Goal: Task Accomplishment & Management: Manage account settings

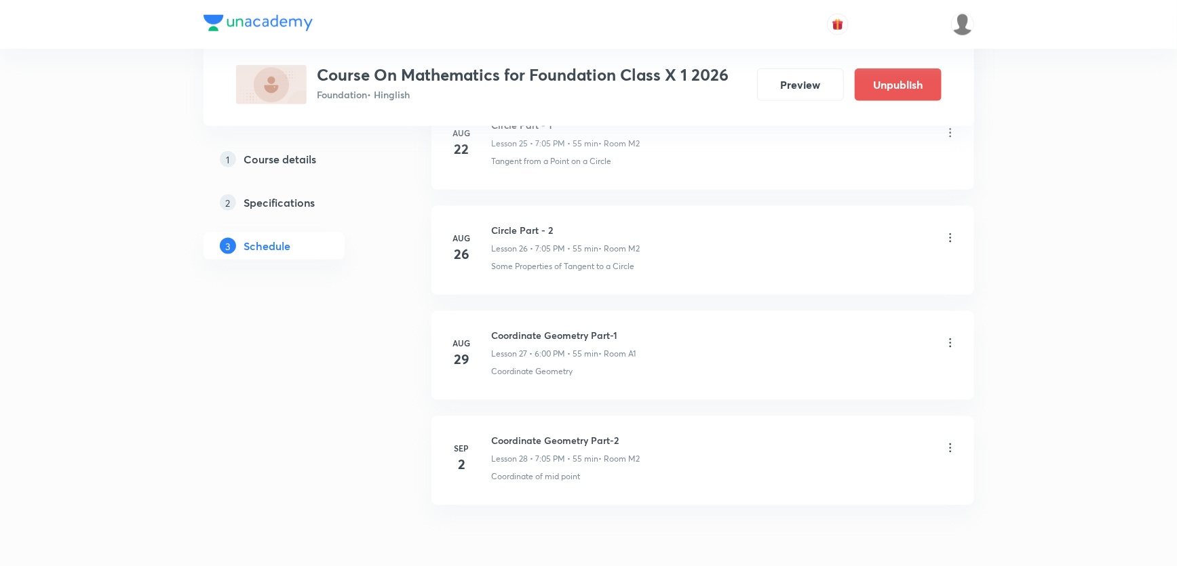
scroll to position [3458, 0]
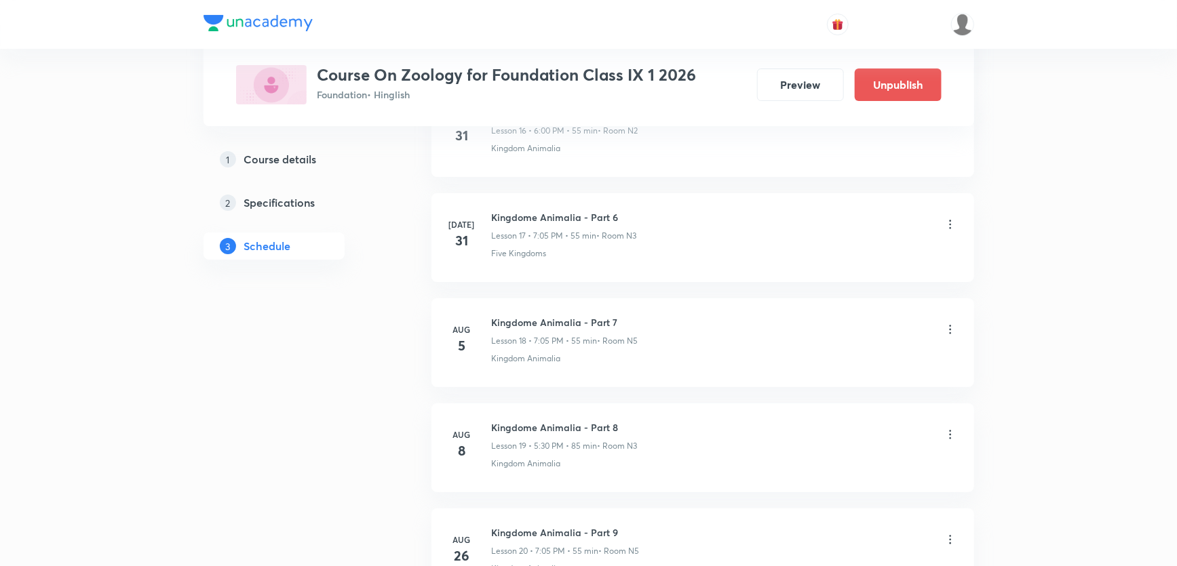
scroll to position [2725, 0]
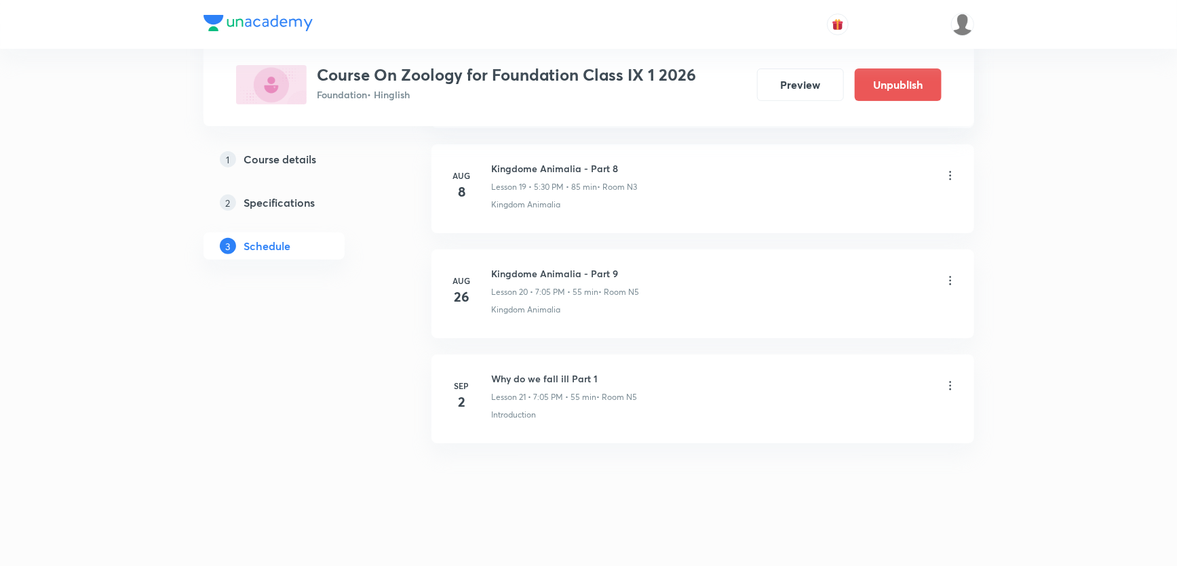
click at [950, 379] on icon at bounding box center [950, 386] width 14 height 14
click at [823, 435] on p "Delete" at bounding box center [830, 442] width 28 height 14
click at [791, 529] on button "Delete" at bounding box center [783, 537] width 119 height 33
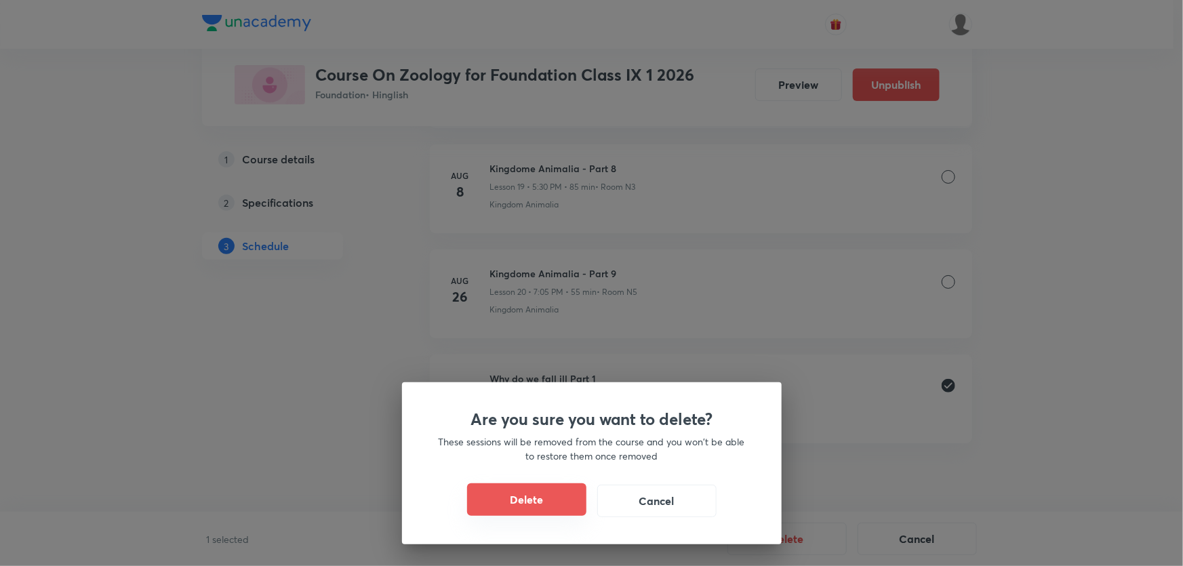
click at [549, 505] on button "Delete" at bounding box center [526, 499] width 119 height 33
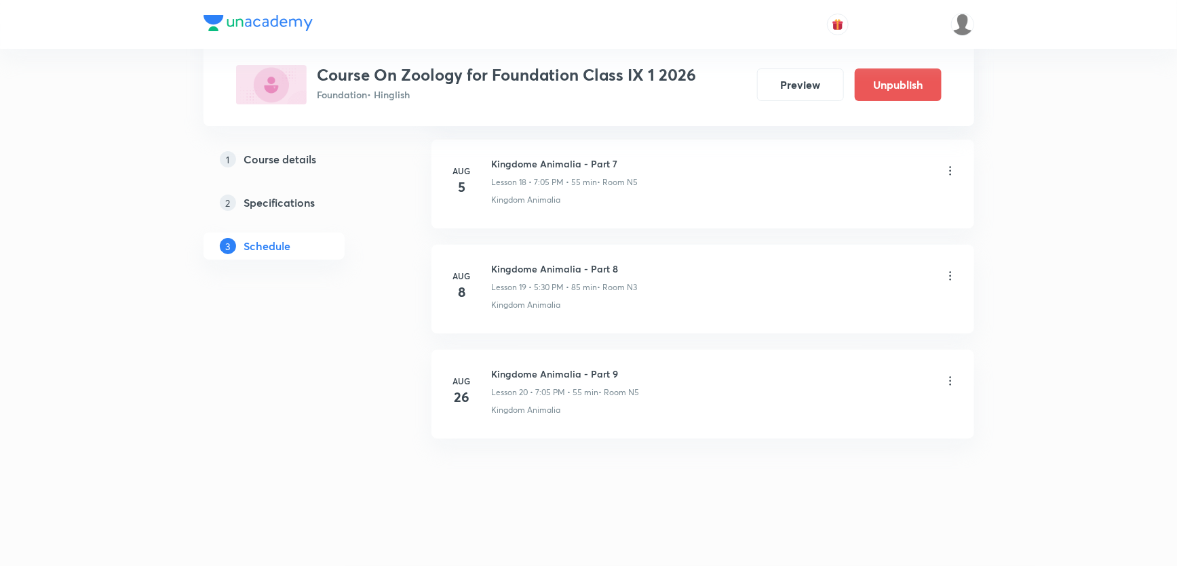
scroll to position [2620, 0]
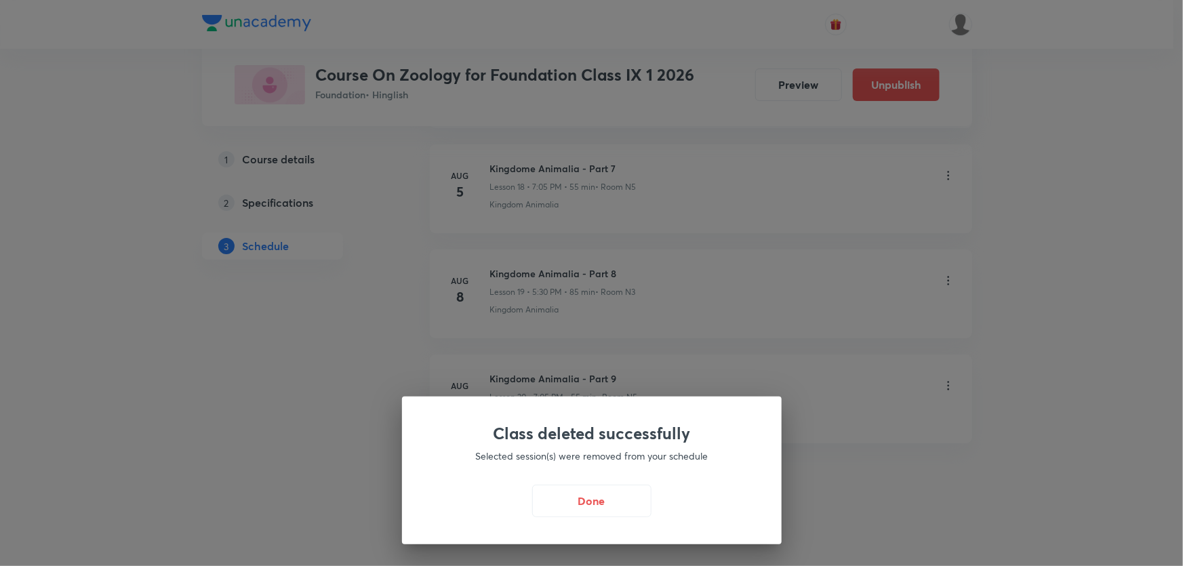
click at [587, 518] on div "Class deleted successfully Selected session(s) were removed from your schedule …" at bounding box center [592, 471] width 380 height 148
click at [589, 507] on button "Done" at bounding box center [591, 499] width 119 height 33
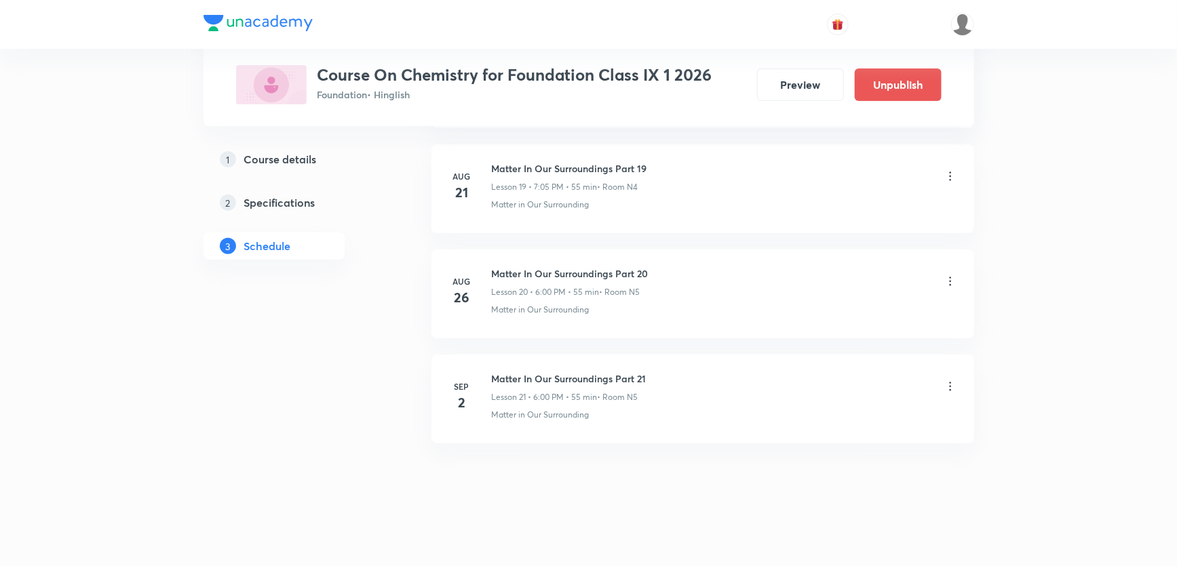
click at [566, 374] on h6 "Matter In Our Surroundings Part 21" at bounding box center [569, 379] width 155 height 14
copy h6 "Matter In Our Surroundings Part 21"
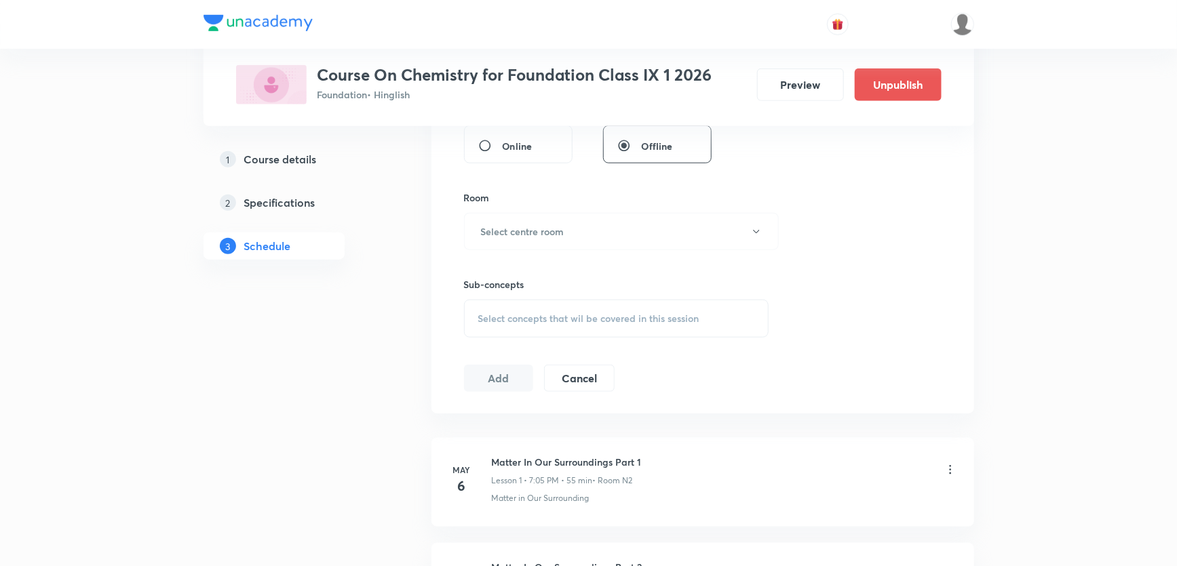
scroll to position [196, 0]
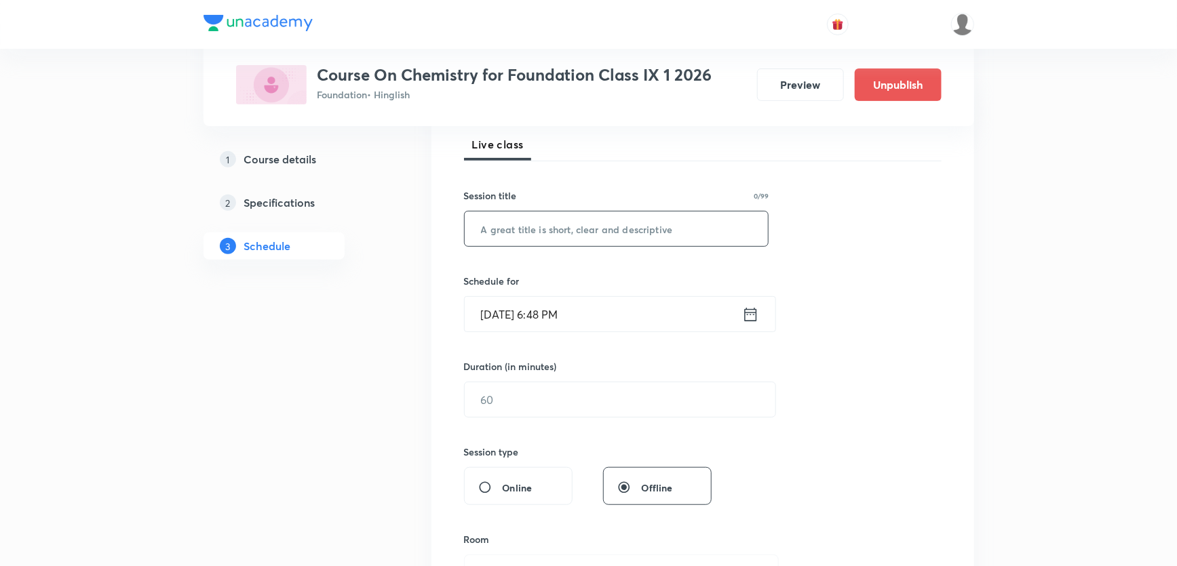
click at [583, 239] on input "text" at bounding box center [617, 229] width 304 height 35
paste input "Matter In Our Surroundings Part 21"
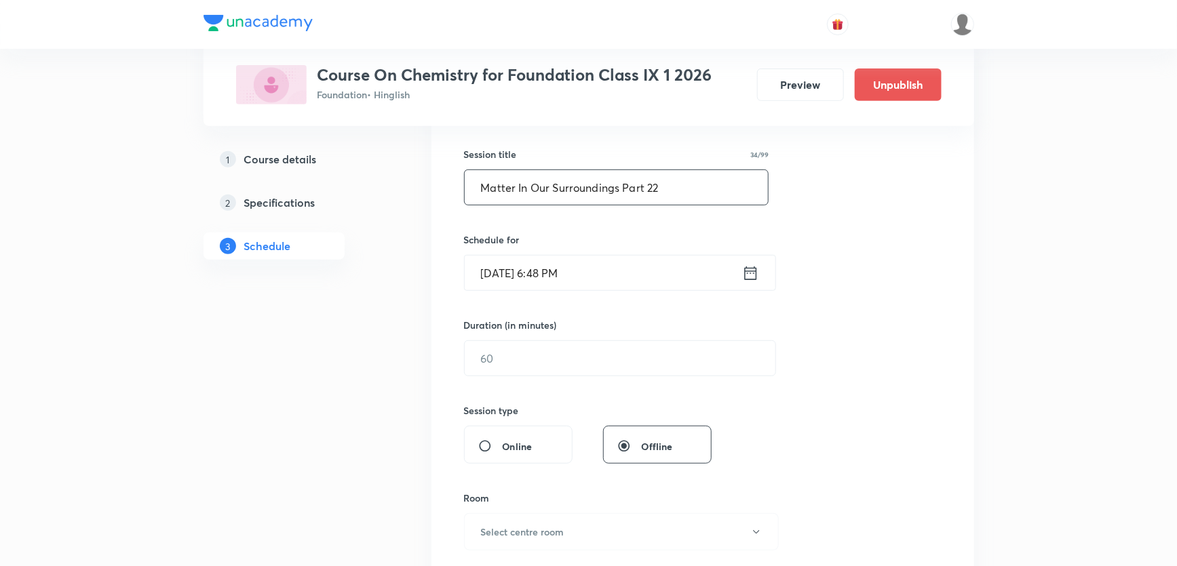
scroll to position [258, 0]
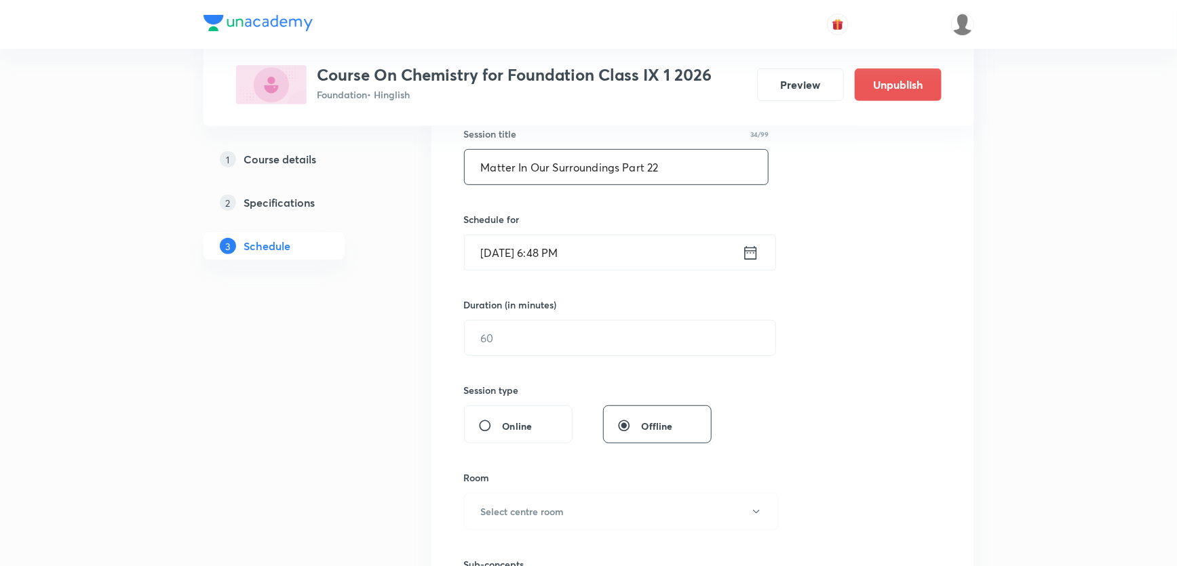
type input "Matter In Our Surroundings Part 22"
click at [547, 260] on input "[DATE] 6:48 PM" at bounding box center [603, 252] width 277 height 35
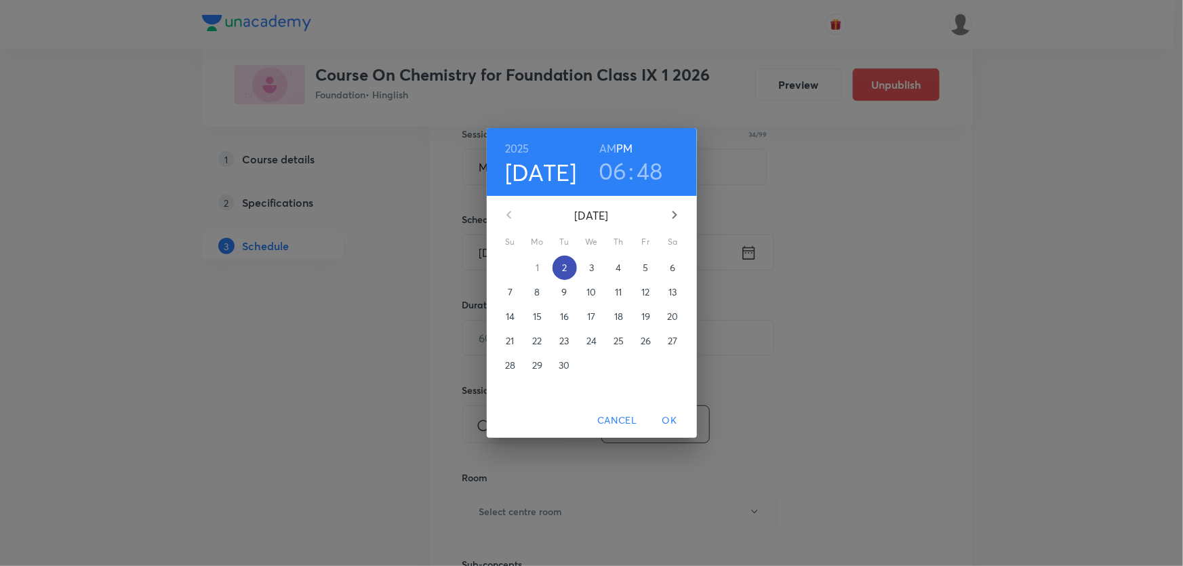
click at [565, 265] on p "2" at bounding box center [564, 268] width 5 height 14
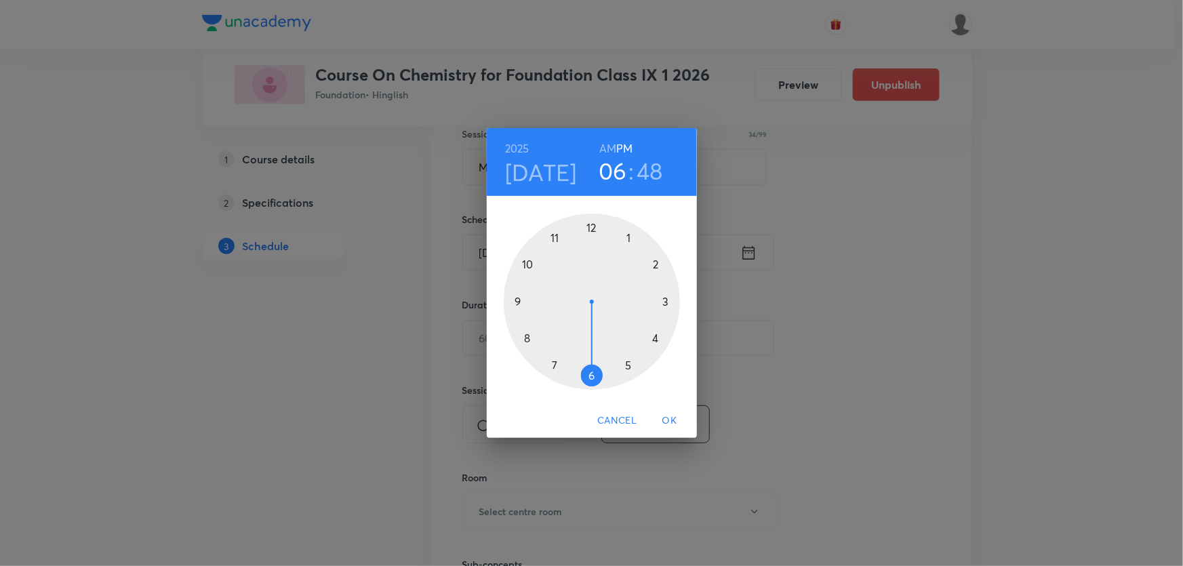
click at [555, 365] on div at bounding box center [592, 302] width 176 height 176
click at [627, 237] on div at bounding box center [592, 302] width 176 height 176
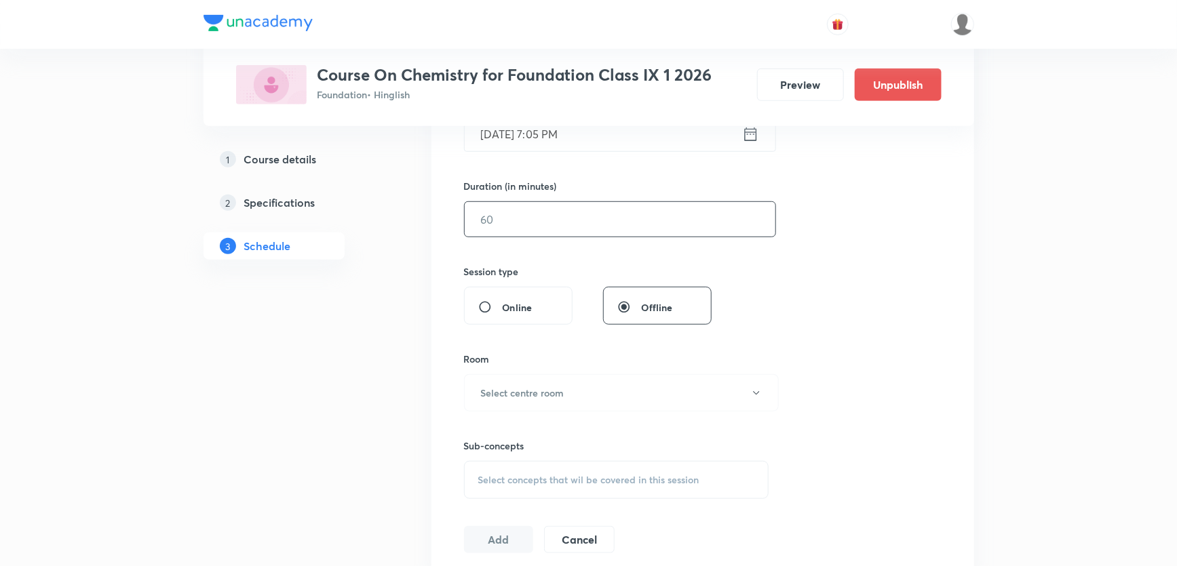
scroll to position [380, 0]
click at [540, 219] on input "text" at bounding box center [620, 215] width 311 height 35
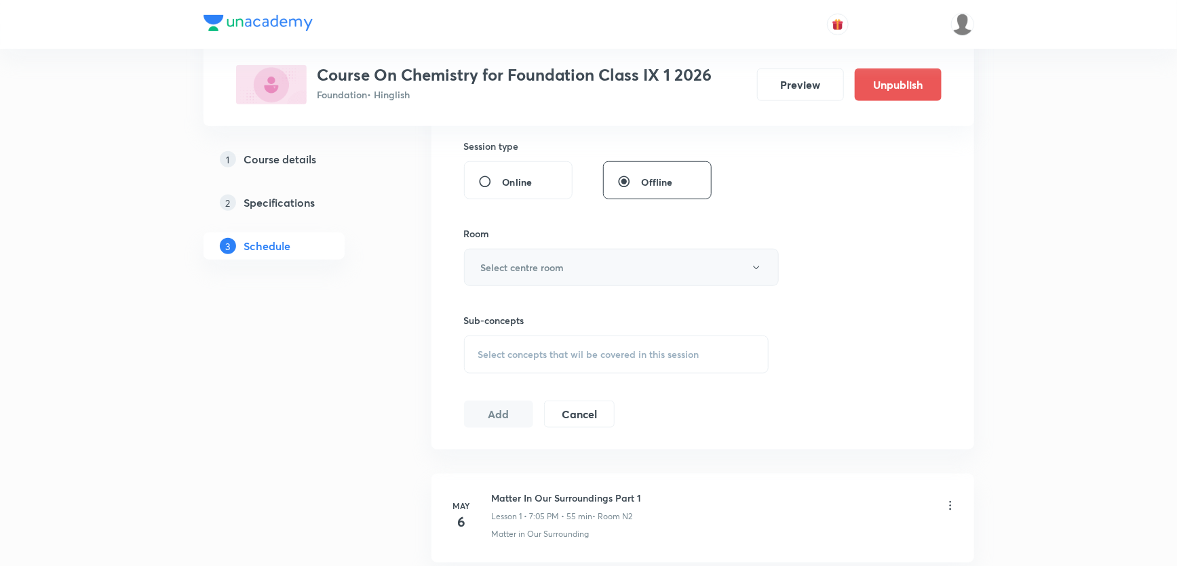
scroll to position [504, 0]
type input "55"
click at [540, 260] on h6 "Select centre room" at bounding box center [522, 265] width 83 height 14
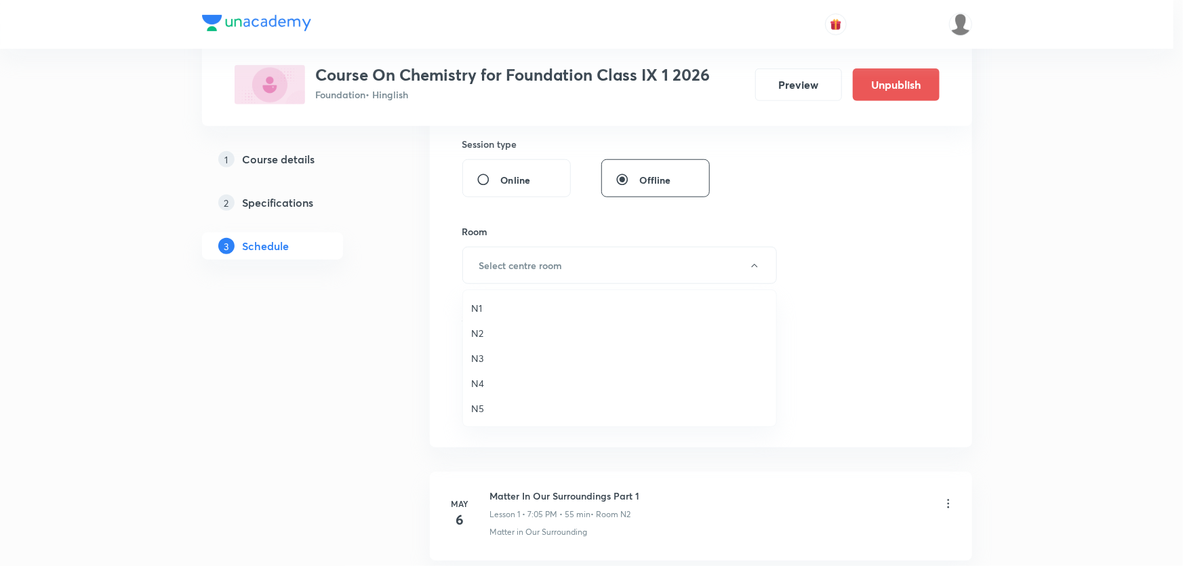
click at [485, 401] on span "N5" at bounding box center [619, 408] width 297 height 14
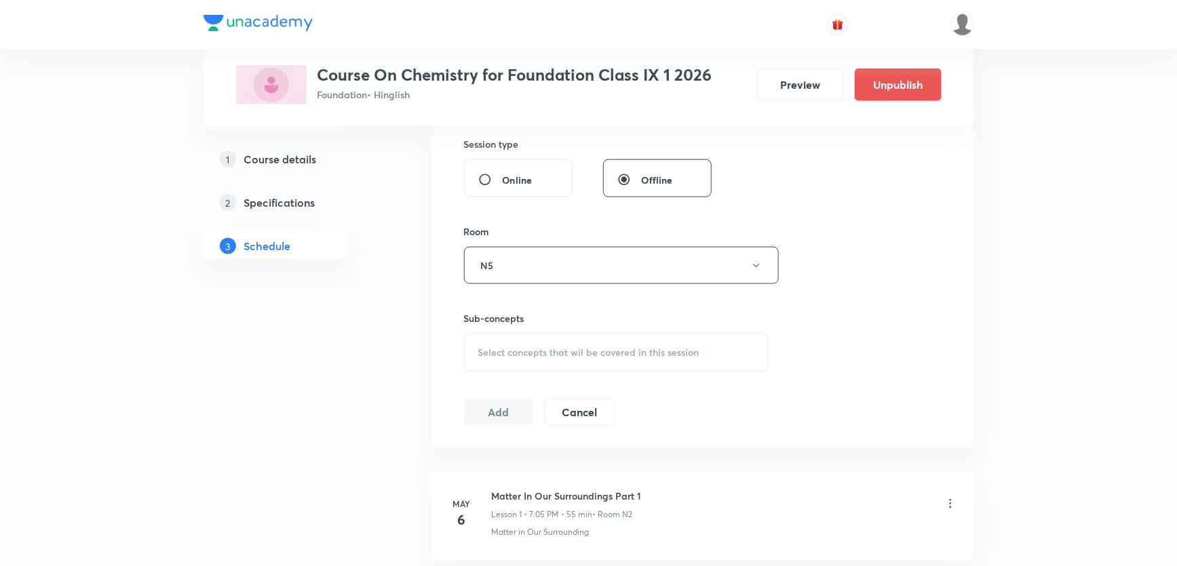
click at [496, 334] on div "Select concepts that wil be covered in this session" at bounding box center [616, 353] width 305 height 38
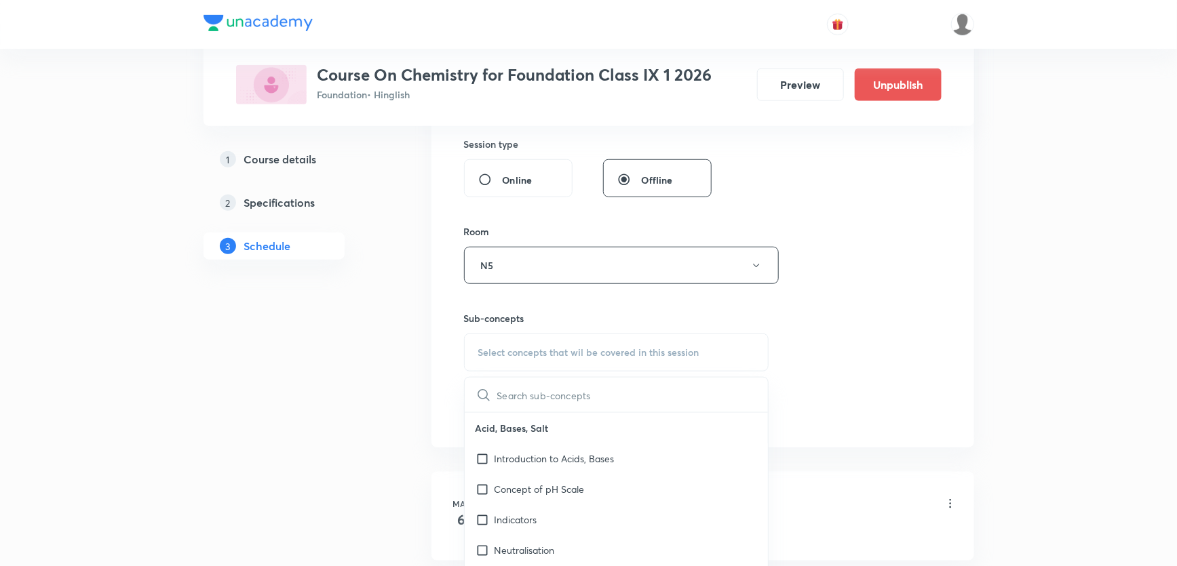
click at [533, 359] on div "Select concepts that wil be covered in this session" at bounding box center [616, 353] width 305 height 38
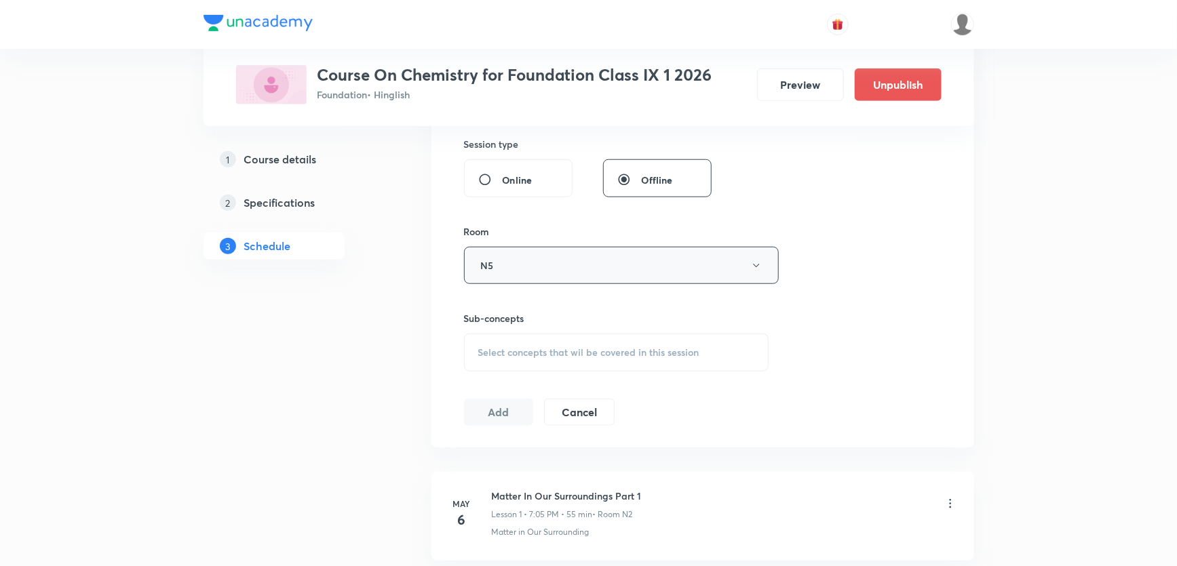
click at [517, 275] on button "N5" at bounding box center [621, 265] width 315 height 37
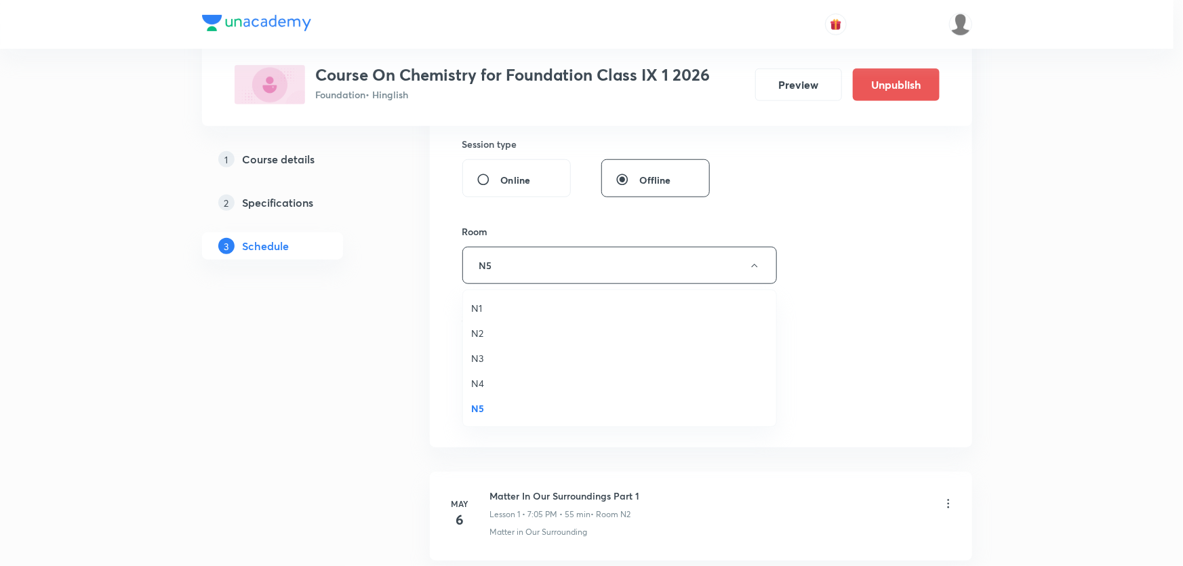
click at [477, 359] on span "N3" at bounding box center [619, 358] width 297 height 14
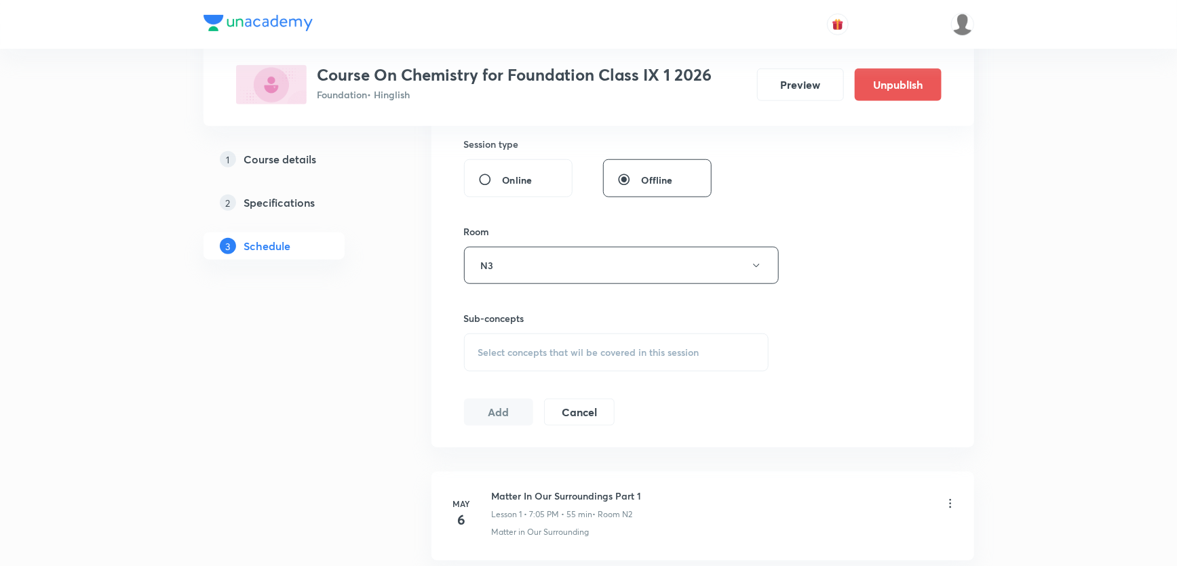
click at [488, 347] on span "Select concepts that wil be covered in this session" at bounding box center [588, 352] width 221 height 11
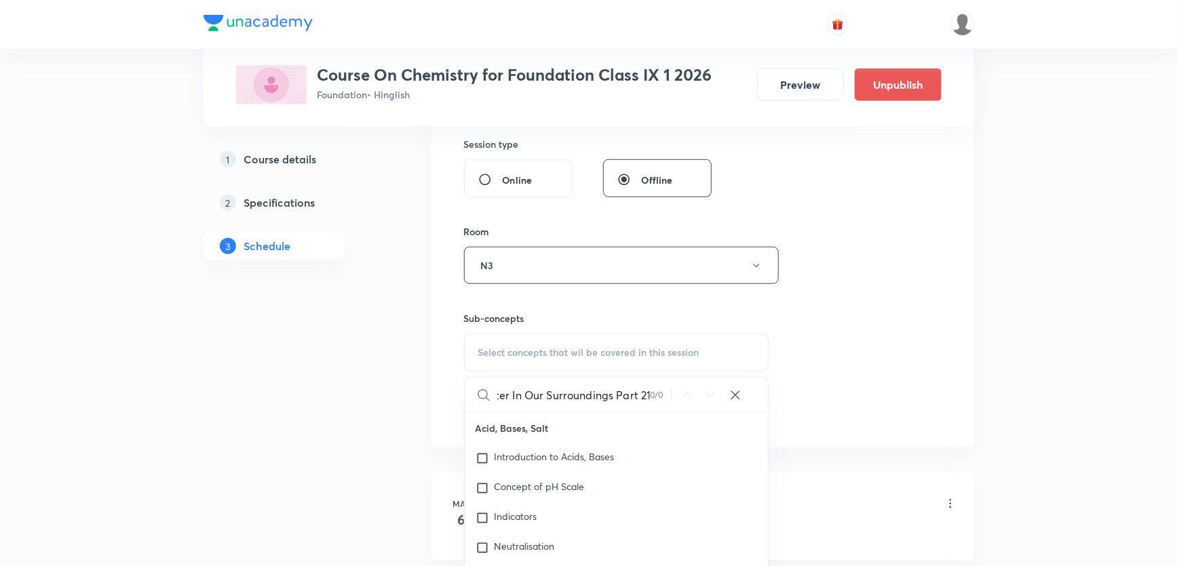
scroll to position [0, 23]
drag, startPoint x: 571, startPoint y: 397, endPoint x: 684, endPoint y: 397, distance: 113.2
click at [684, 397] on div "Matter In Our Surroundings Part 21 0 / 0 ​" at bounding box center [617, 395] width 304 height 35
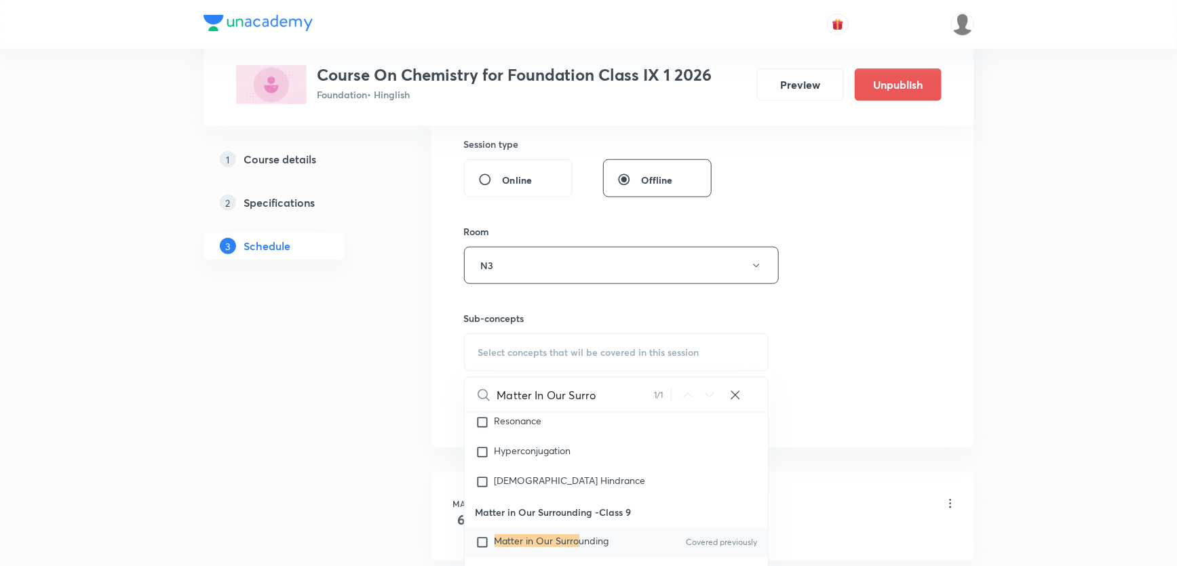
scroll to position [28629, 0]
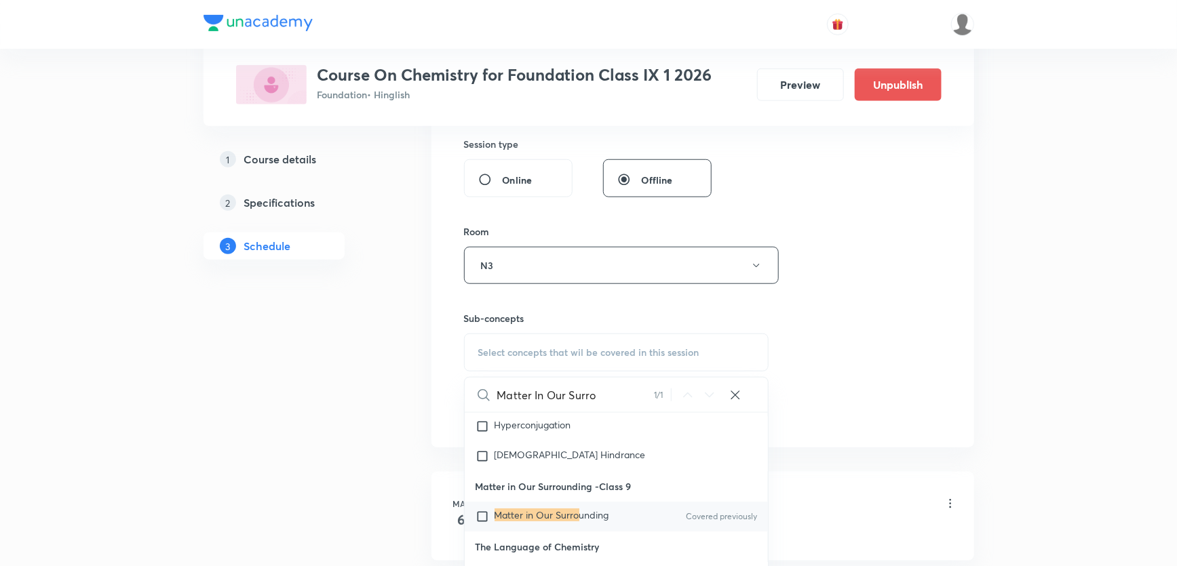
type input "Matter In Our Surro"
click at [526, 521] on mark "Matter in Our Surro" at bounding box center [536, 515] width 85 height 13
checkbox input "true"
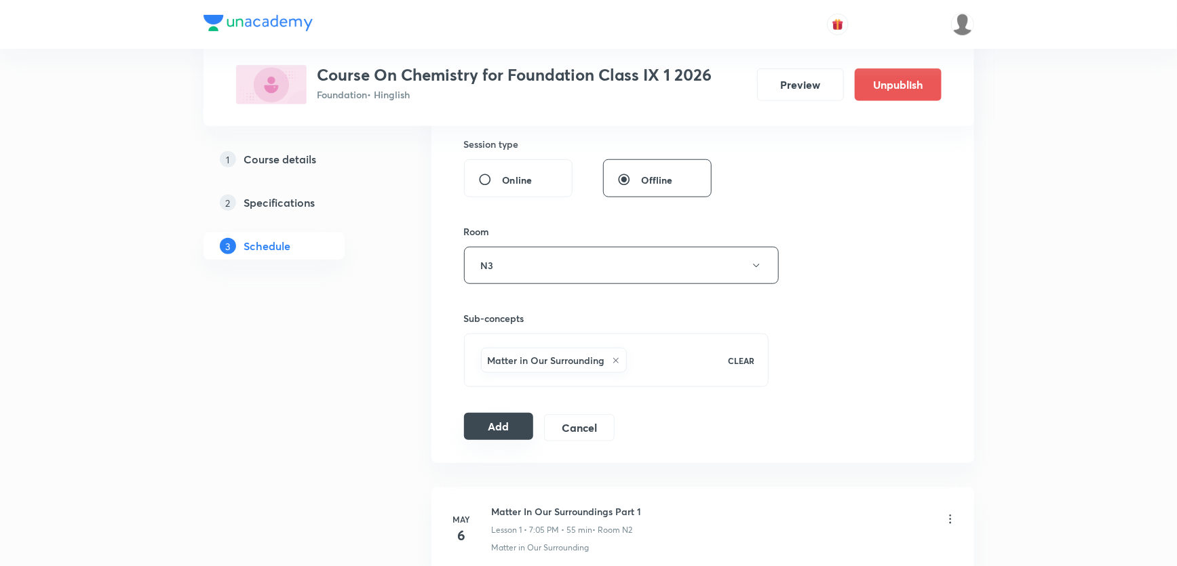
click at [469, 420] on button "Add" at bounding box center [499, 426] width 70 height 27
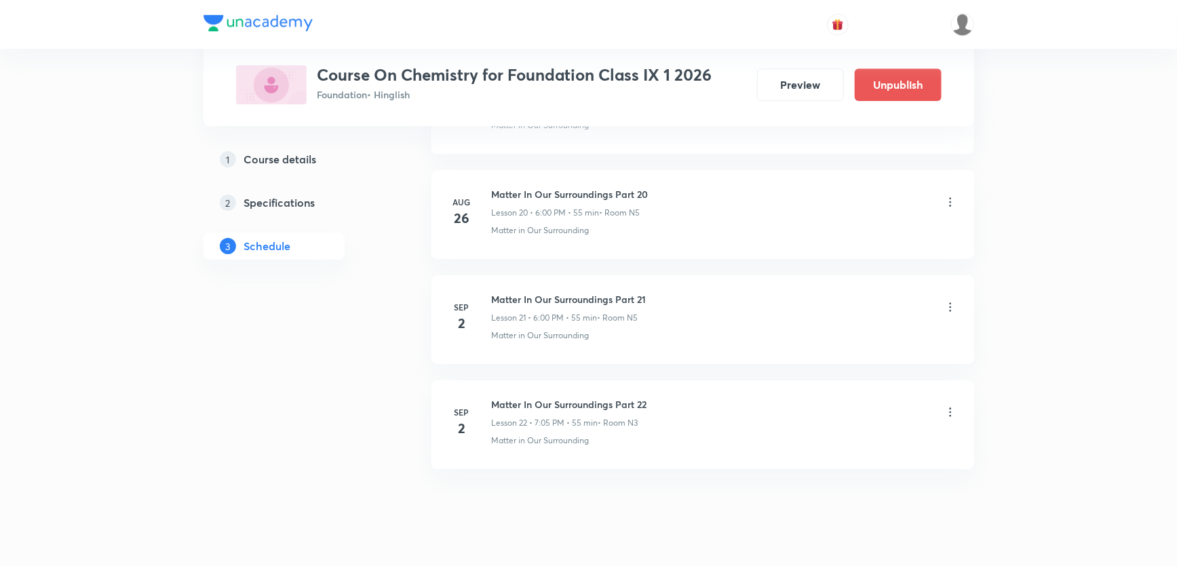
scroll to position [2206, 0]
